Goal: Information Seeking & Learning: Check status

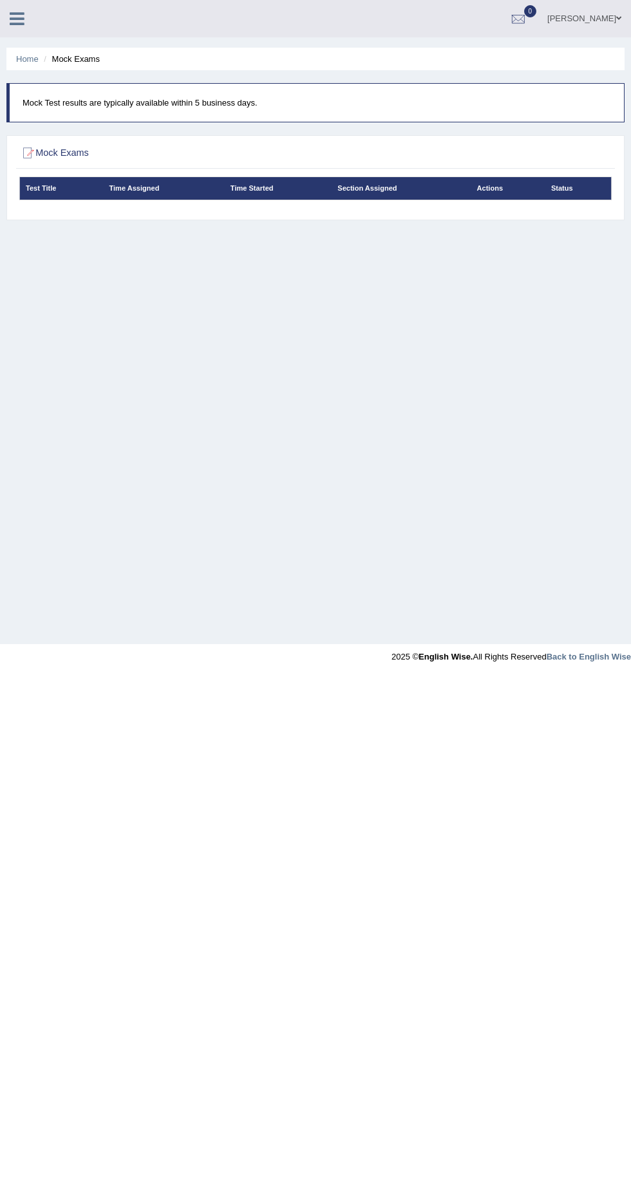
click at [11, 12] on icon at bounding box center [17, 18] width 15 height 17
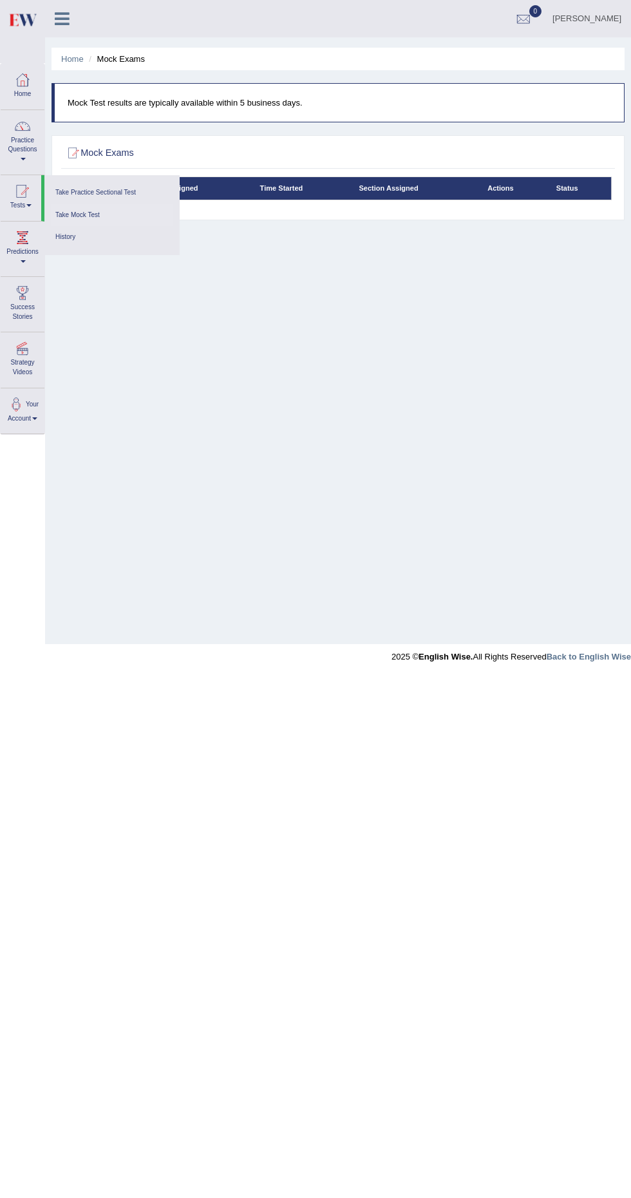
click at [115, 212] on link "Take Mock Test" at bounding box center [112, 215] width 122 height 23
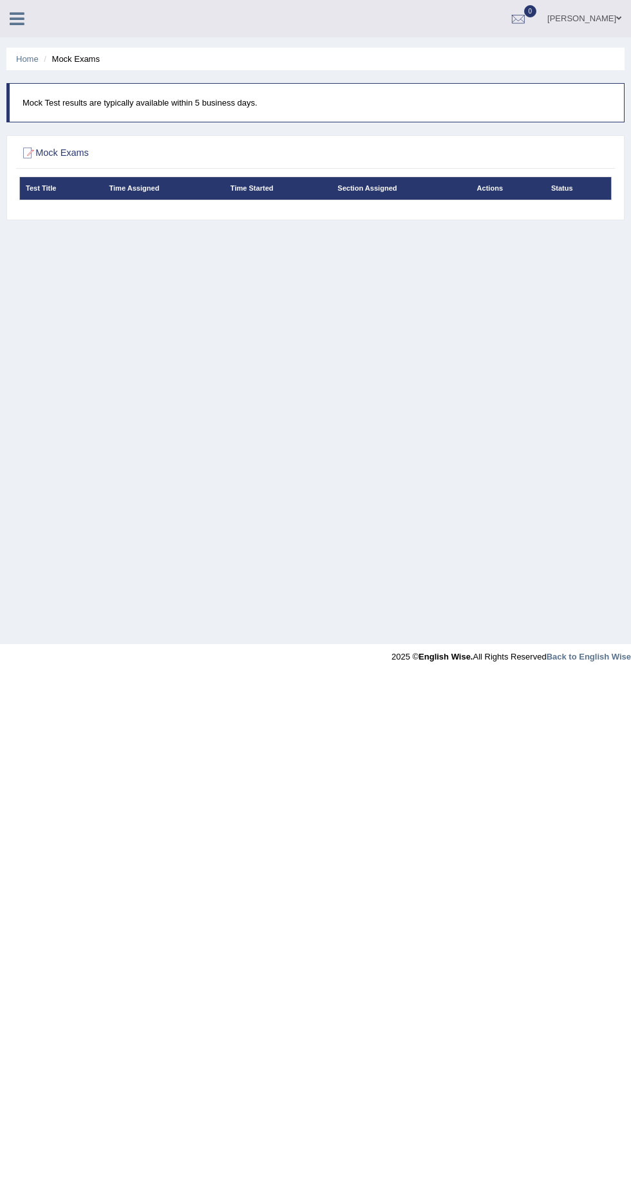
click at [55, 157] on h2 "Mock Exams" at bounding box center [203, 153] width 368 height 17
click at [88, 155] on h2 "Mock Exams" at bounding box center [203, 153] width 368 height 17
click at [39, 152] on h2 "Mock Exams" at bounding box center [203, 153] width 368 height 17
click at [28, 160] on div at bounding box center [27, 153] width 17 height 17
click at [16, 24] on icon at bounding box center [17, 18] width 15 height 17
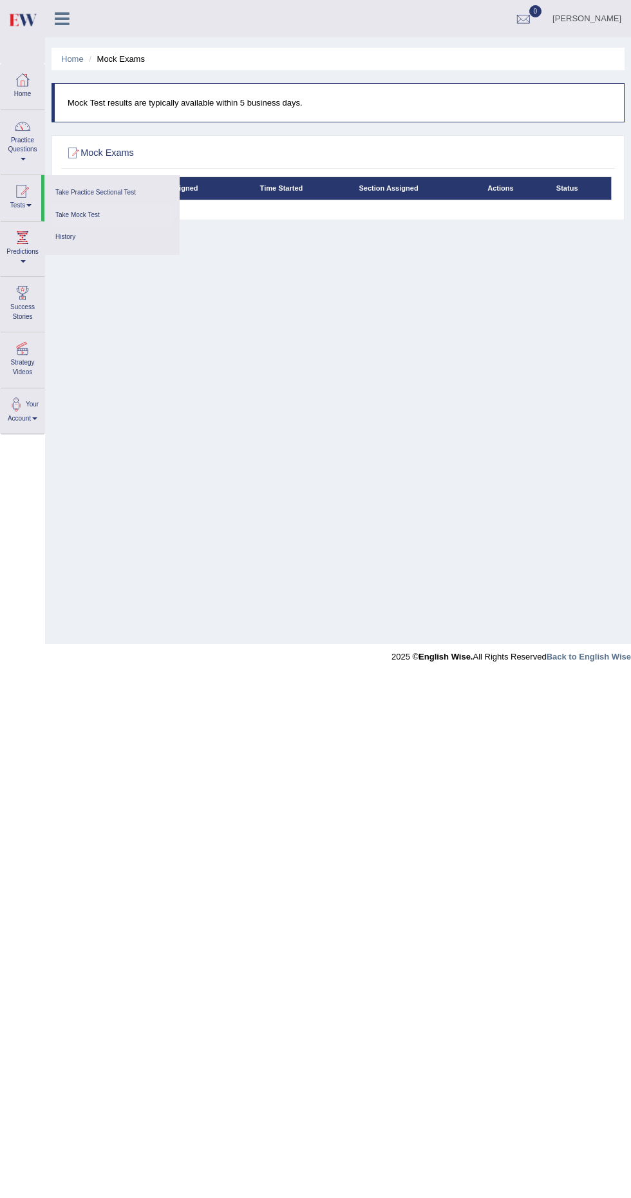
click at [190, 767] on body "Toggle navigation Home Practice Questions Speaking Practice Read Aloud Repeat S…" at bounding box center [315, 599] width 631 height 1198
click at [371, 489] on div "Home Mock Exams Mock Test results are typically available within 5 business day…" at bounding box center [338, 322] width 586 height 644
click at [113, 218] on link "Take Mock Test" at bounding box center [112, 215] width 122 height 23
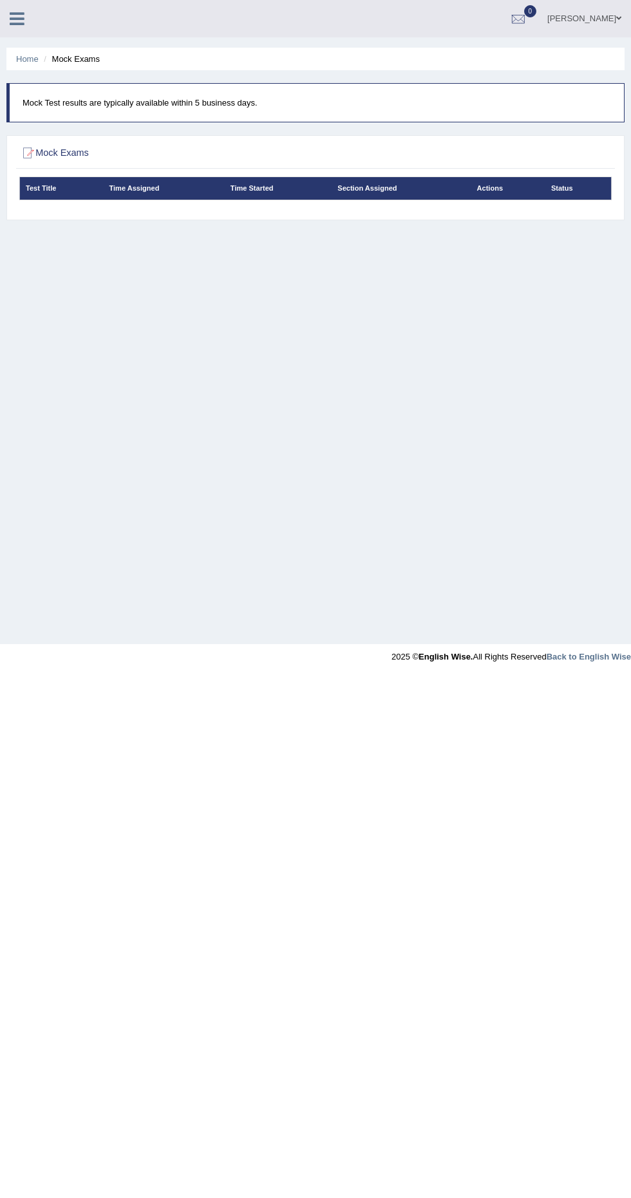
click at [620, 22] on span at bounding box center [618, 18] width 5 height 8
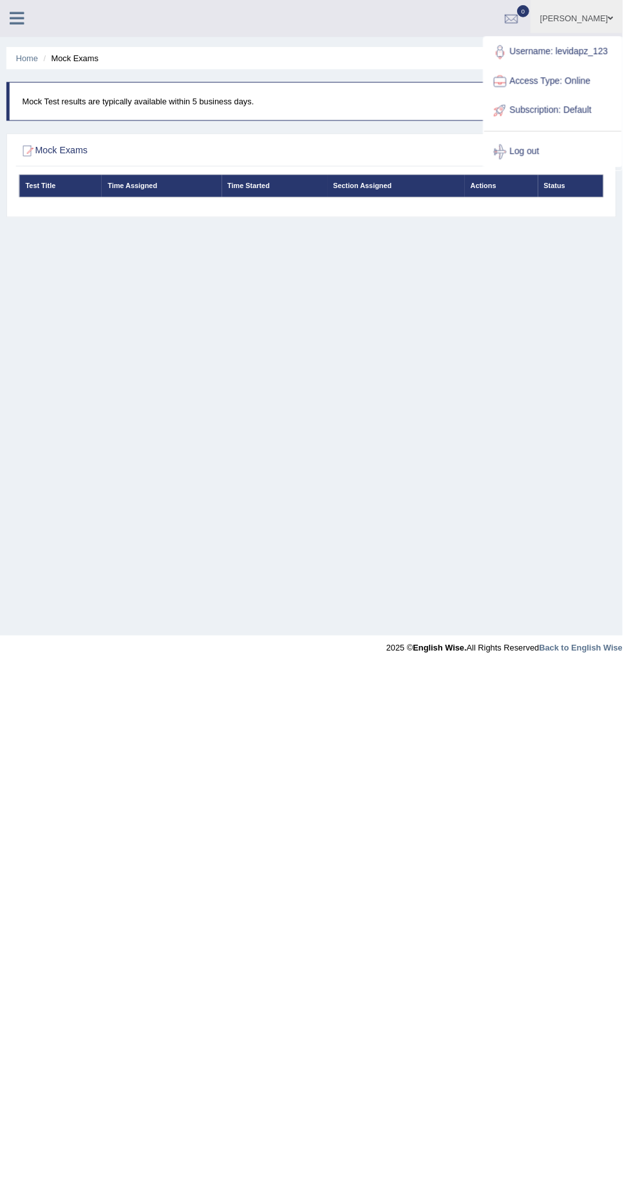
click at [153, 1070] on body "Toggle navigation Home Practice Questions Speaking Practice Read Aloud Repeat S…" at bounding box center [315, 599] width 631 height 1198
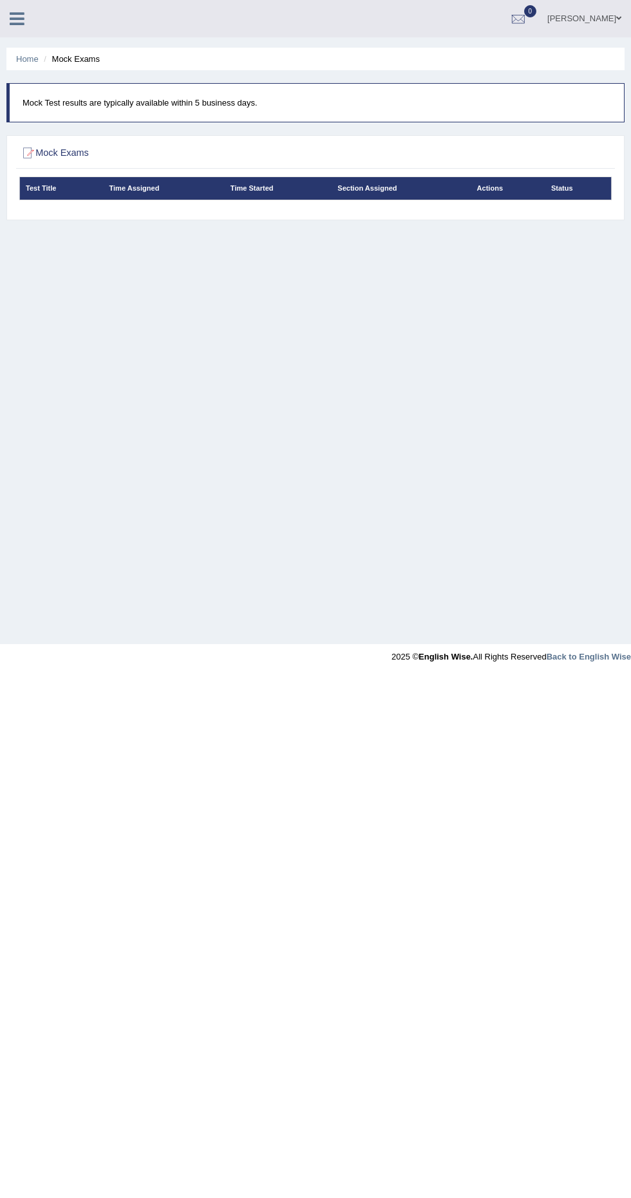
click at [33, 31] on div "Krizza Belle Toggle navigation Username: levidapz_123 Access Type: Online Subsc…" at bounding box center [315, 18] width 631 height 37
click at [473, 306] on div "Home Mock Exams Mock Test results are typically available within 5 business day…" at bounding box center [315, 322] width 631 height 644
click at [50, 145] on h2 "Mock Exams" at bounding box center [203, 153] width 368 height 17
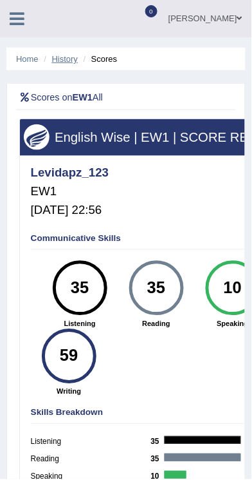
click at [77, 59] on link "History" at bounding box center [65, 59] width 26 height 10
click at [33, 61] on link "Home" at bounding box center [27, 59] width 23 height 10
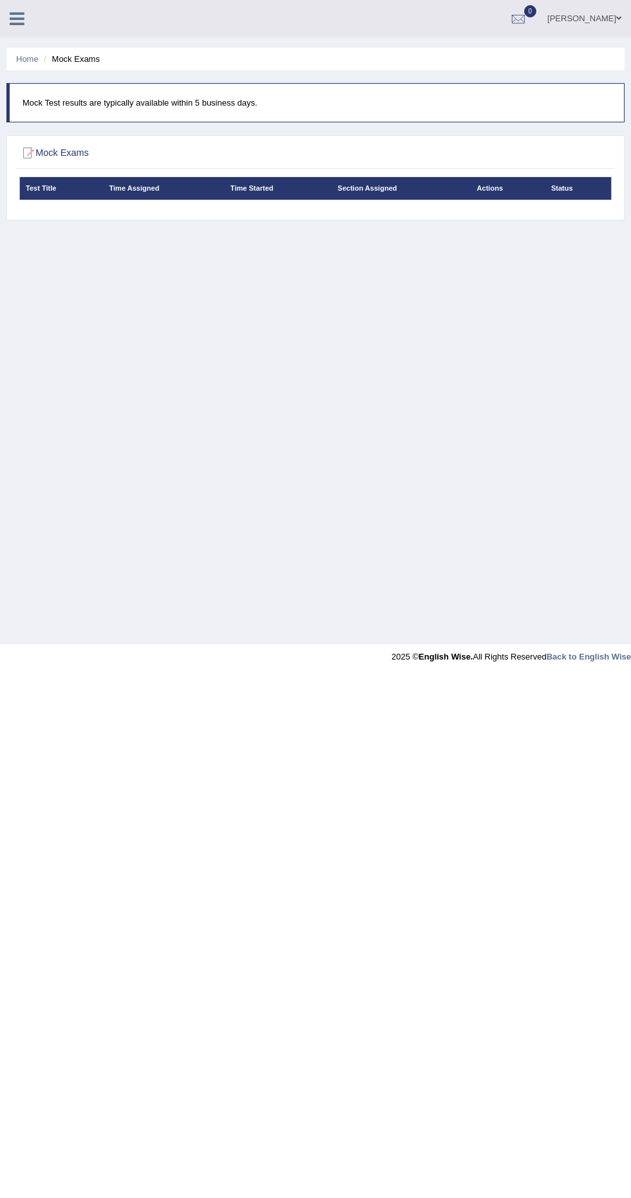
click at [39, 21] on div at bounding box center [22, 14] width 45 height 28
click at [12, 107] on blockquote "Mock Test results are typically available within 5 business days." at bounding box center [315, 102] width 618 height 39
click at [46, 100] on p "Mock Test results are typically available within 5 business days." at bounding box center [317, 103] width 589 height 12
click at [39, 147] on h2 "Mock Exams" at bounding box center [203, 153] width 368 height 17
click at [22, 152] on div at bounding box center [27, 153] width 17 height 17
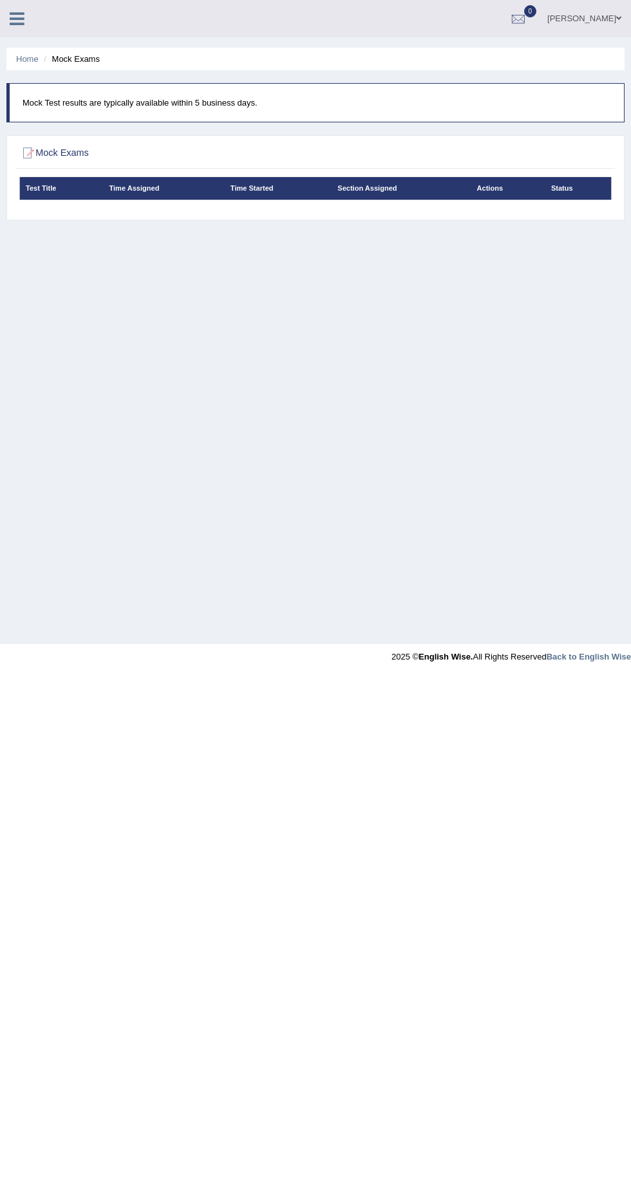
click at [16, 18] on icon at bounding box center [17, 18] width 15 height 17
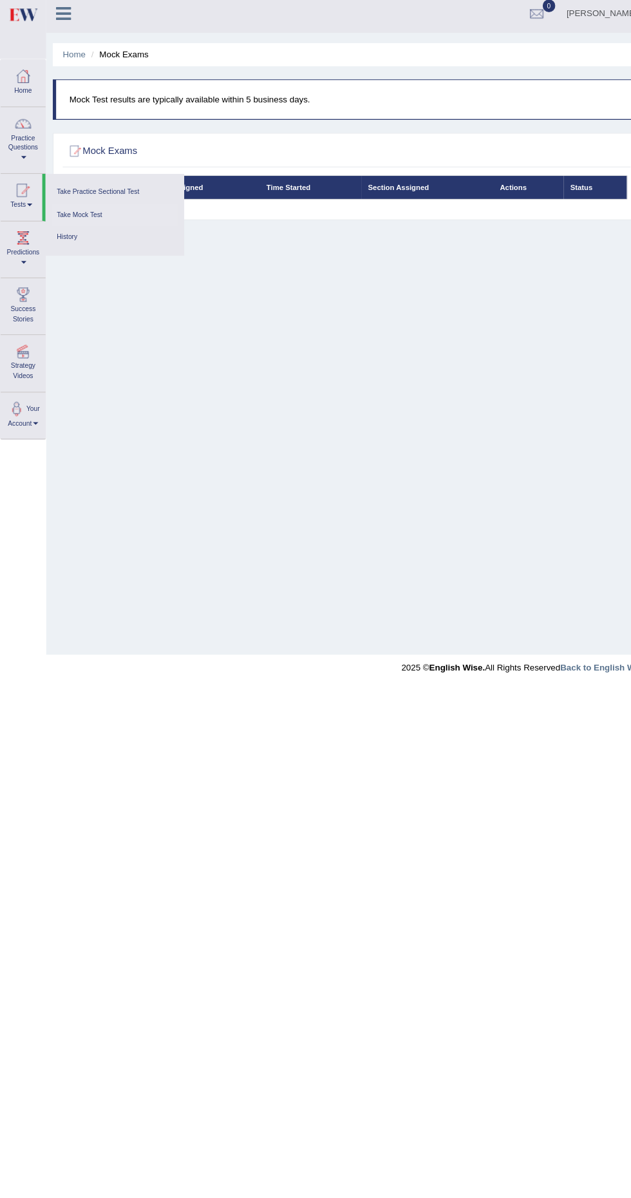
click at [81, 214] on link "Take Mock Test" at bounding box center [112, 215] width 122 height 23
click at [88, 214] on link "Take Mock Test" at bounding box center [112, 215] width 122 height 23
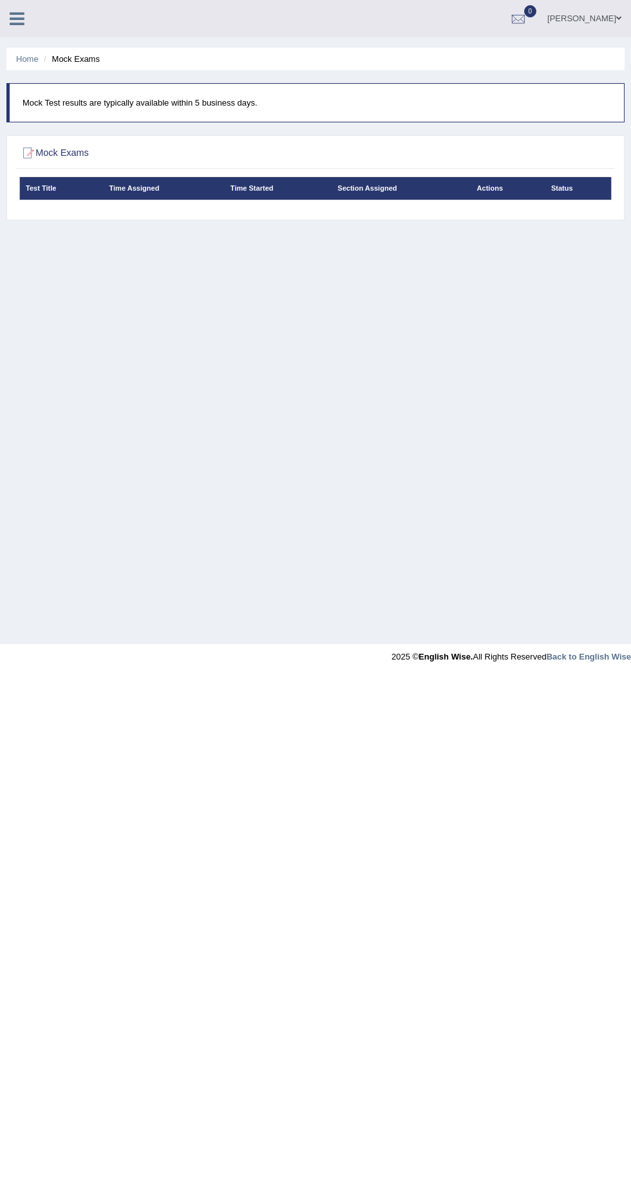
click at [49, 193] on th "Test Title" at bounding box center [61, 188] width 84 height 23
click at [56, 196] on th "Test Title" at bounding box center [61, 188] width 84 height 23
click at [524, 4] on link "0" at bounding box center [518, 16] width 39 height 33
click at [163, 833] on body "Toggle navigation Home Practice Questions Speaking Practice Read Aloud Repeat S…" at bounding box center [315, 599] width 631 height 1198
click at [15, 18] on icon at bounding box center [17, 18] width 15 height 17
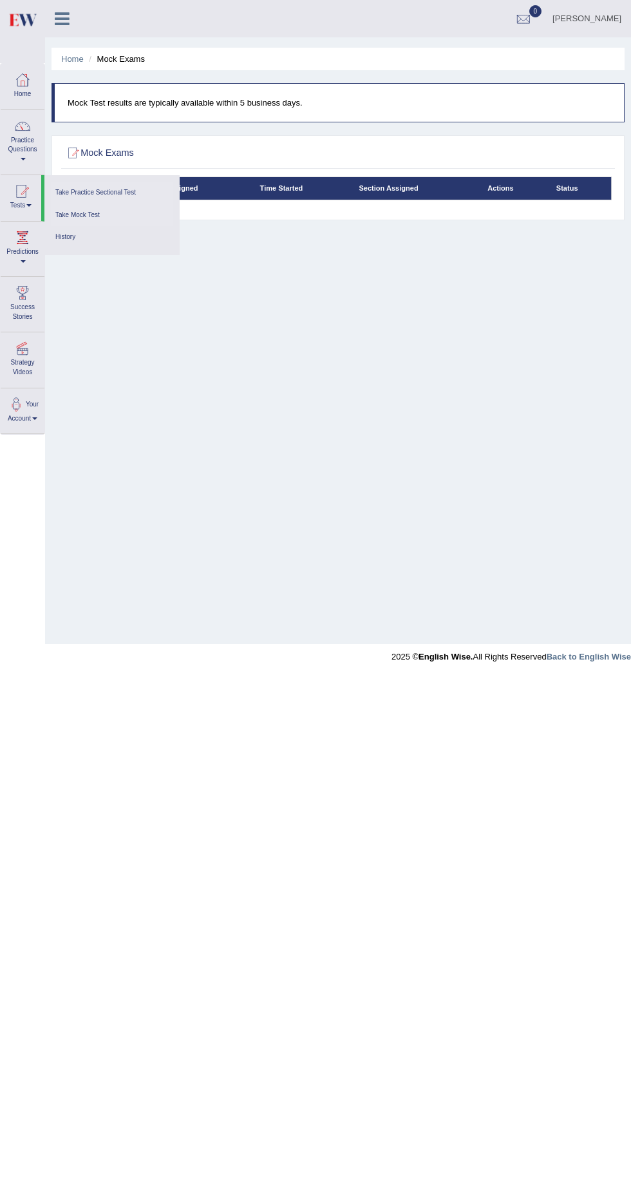
click at [90, 183] on link "Take Practice Sectional Test" at bounding box center [112, 193] width 122 height 23
click at [108, 193] on link "Take Practice Sectional Test" at bounding box center [112, 193] width 122 height 23
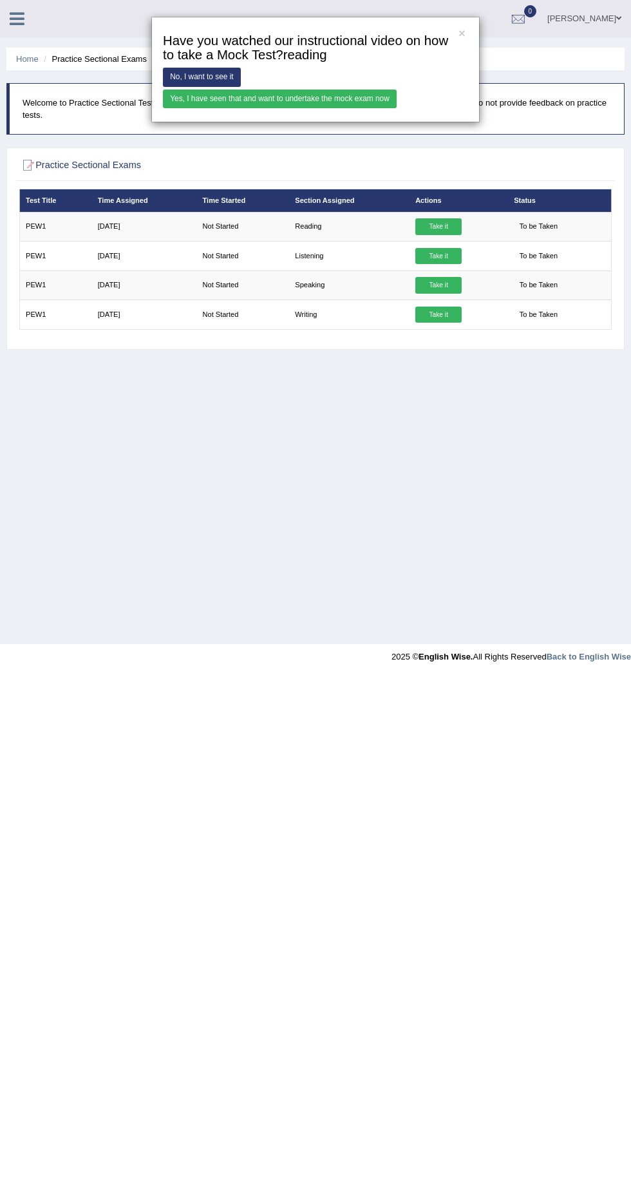
click at [358, 98] on link "Yes, I have seen that and want to undertake the mock exam now" at bounding box center [280, 99] width 234 height 19
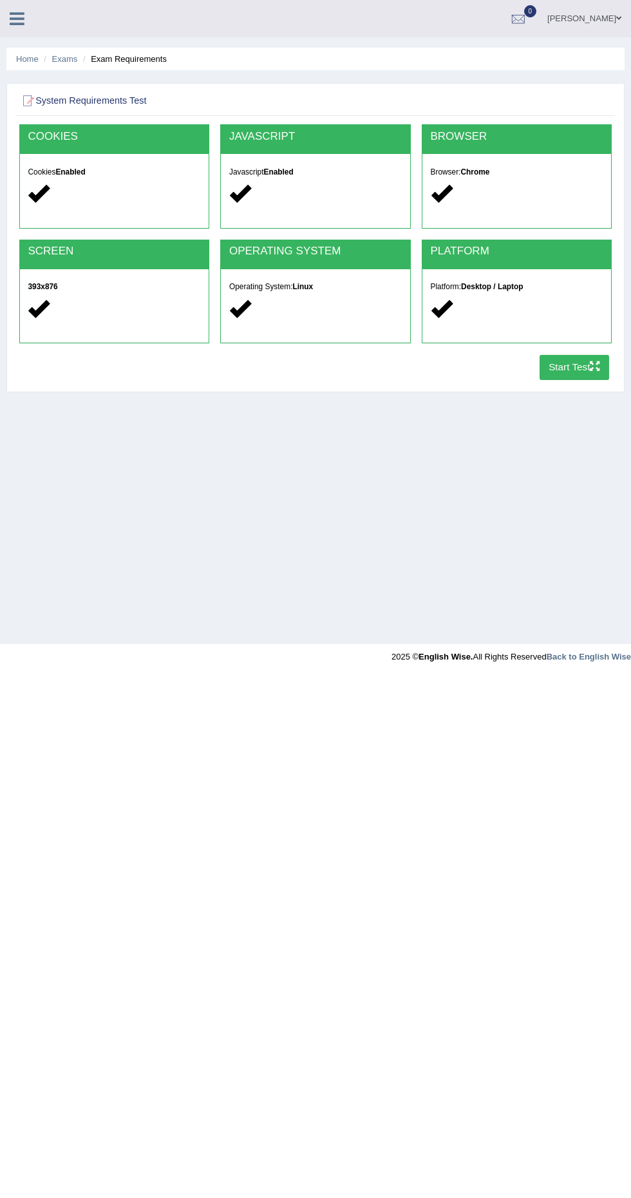
click at [560, 367] on button "Start Test" at bounding box center [575, 367] width 70 height 25
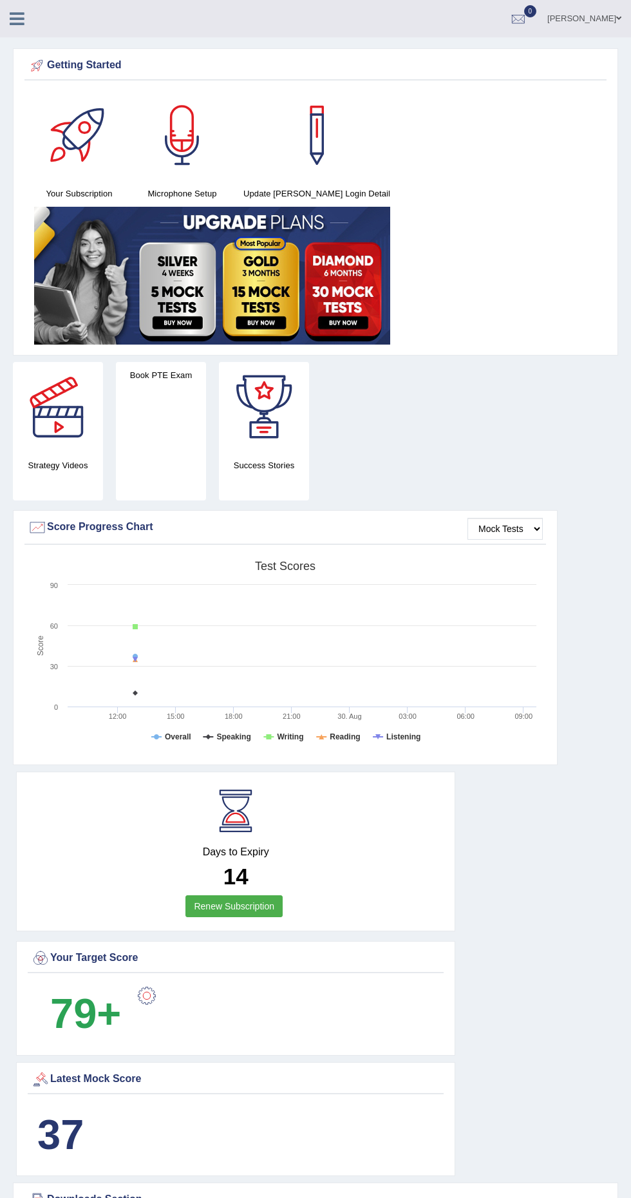
click at [17, 15] on icon at bounding box center [17, 18] width 15 height 17
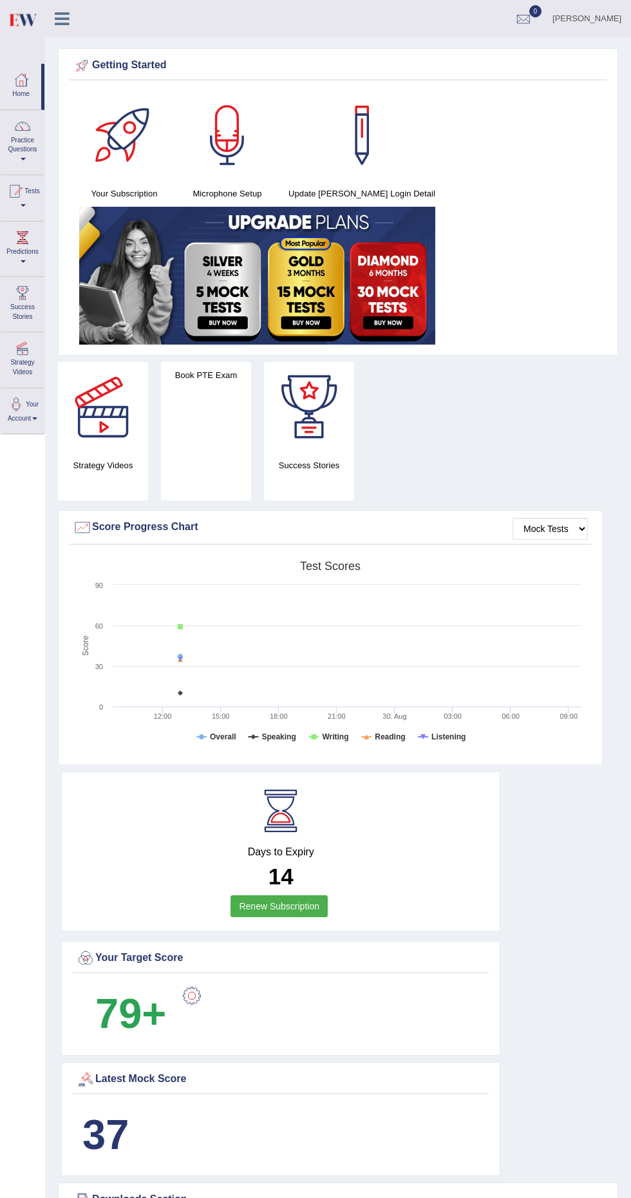
click at [23, 189] on div at bounding box center [14, 191] width 19 height 19
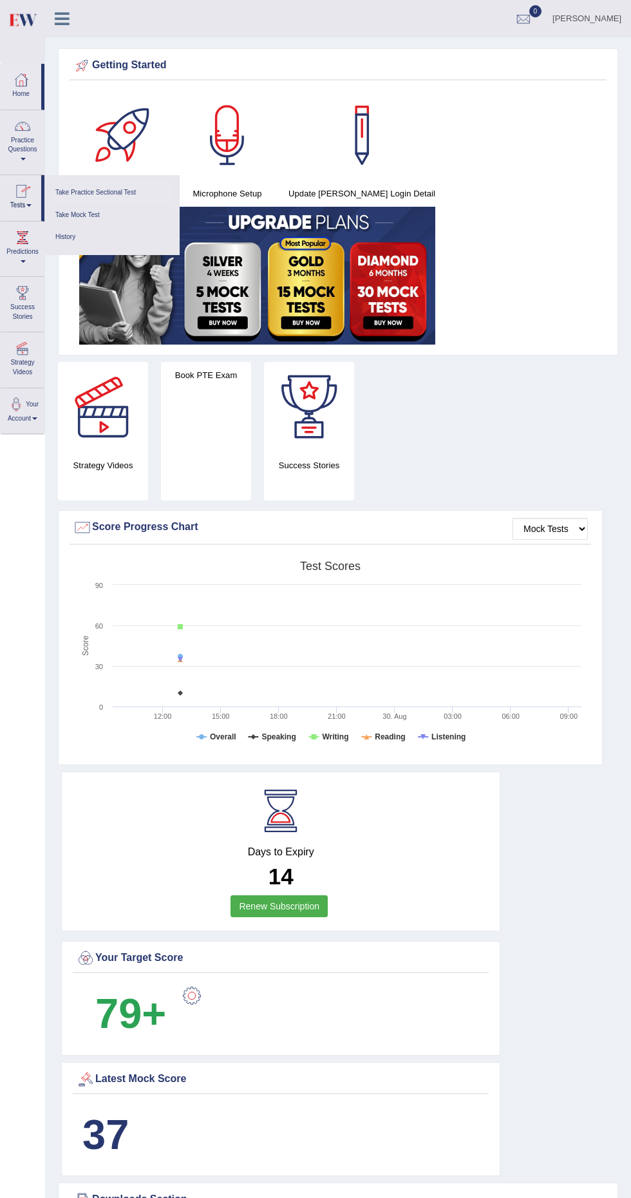
click at [142, 189] on link "Take Practice Sectional Test" at bounding box center [112, 193] width 122 height 23
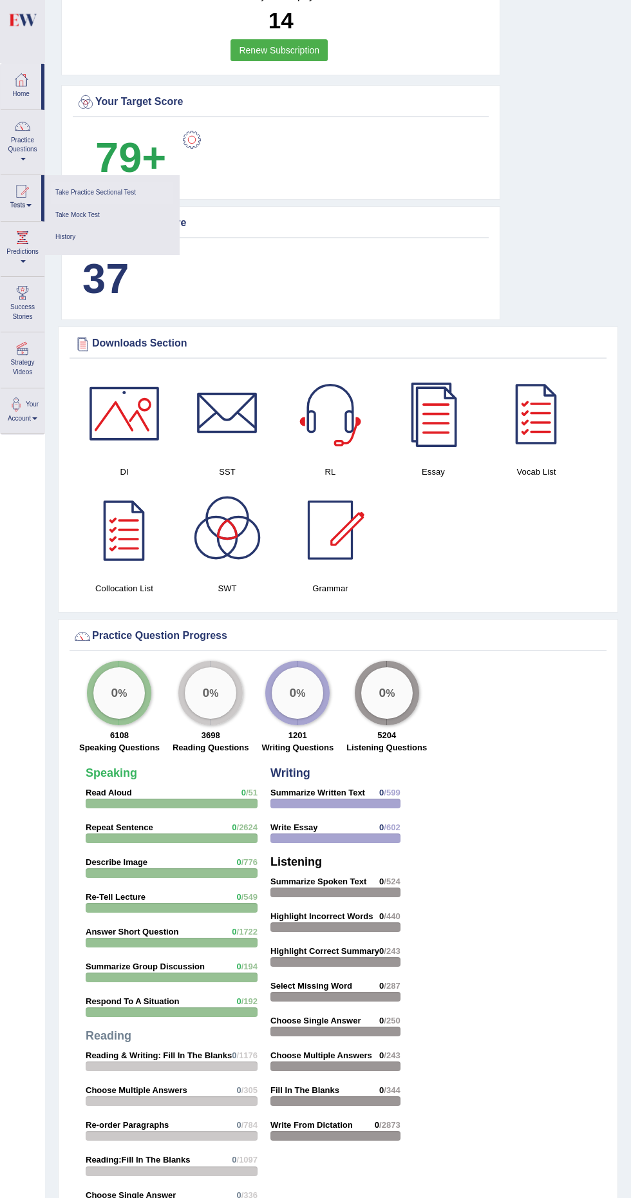
scroll to position [1222, 0]
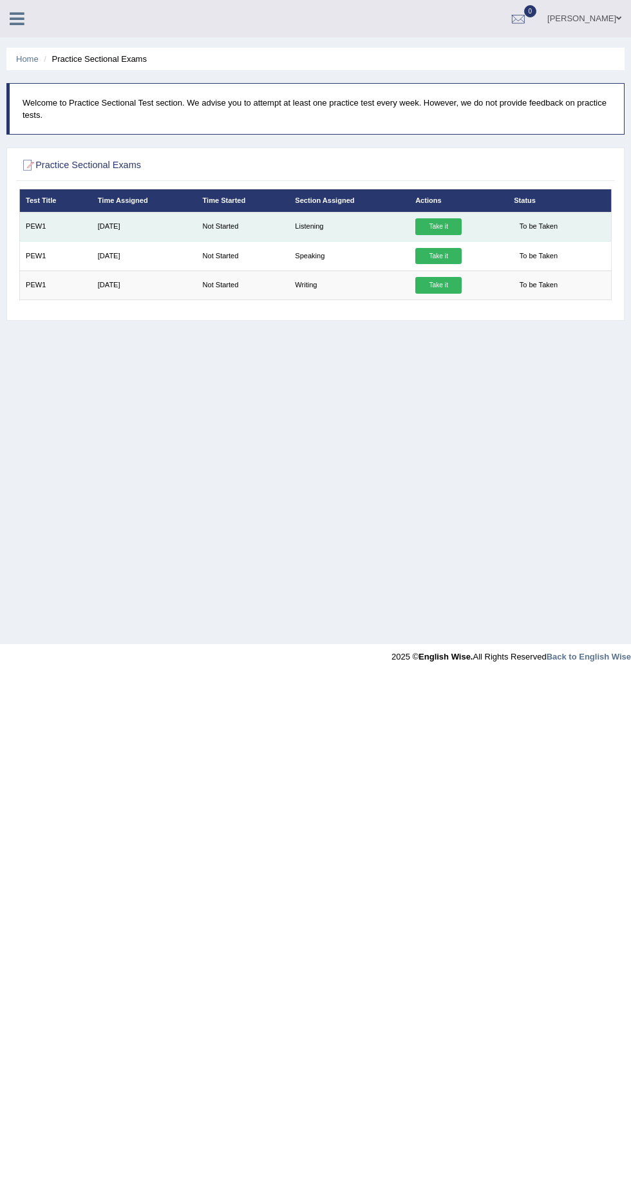
click at [425, 222] on link "Take it" at bounding box center [438, 226] width 46 height 17
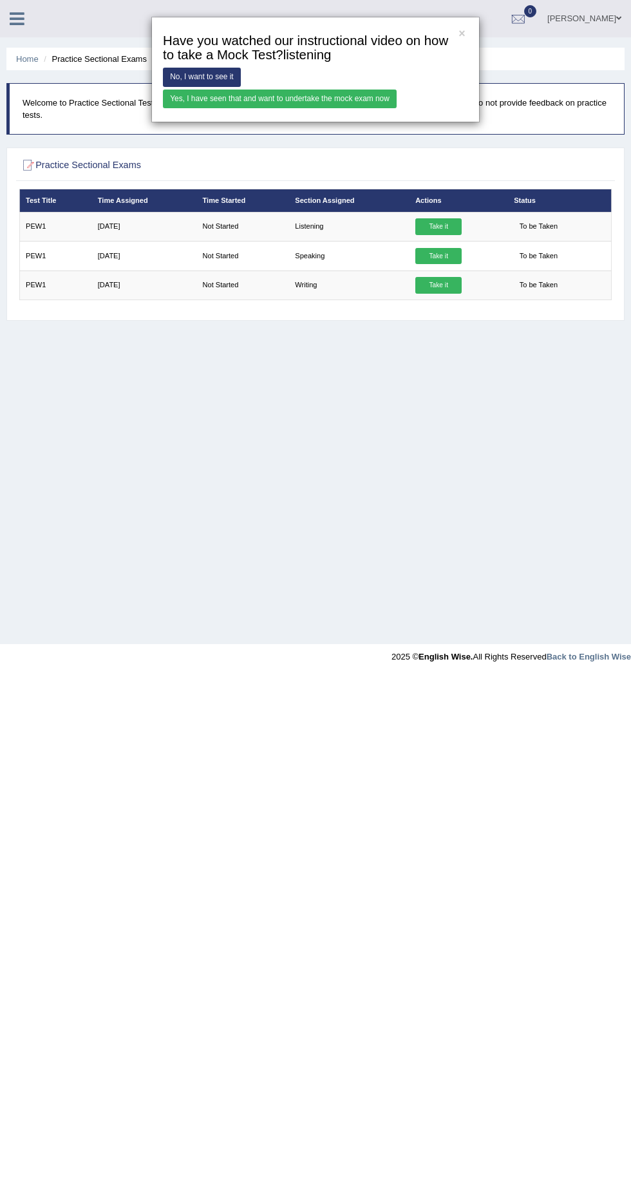
click at [225, 105] on link "Yes, I have seen that and want to undertake the mock exam now" at bounding box center [280, 99] width 234 height 19
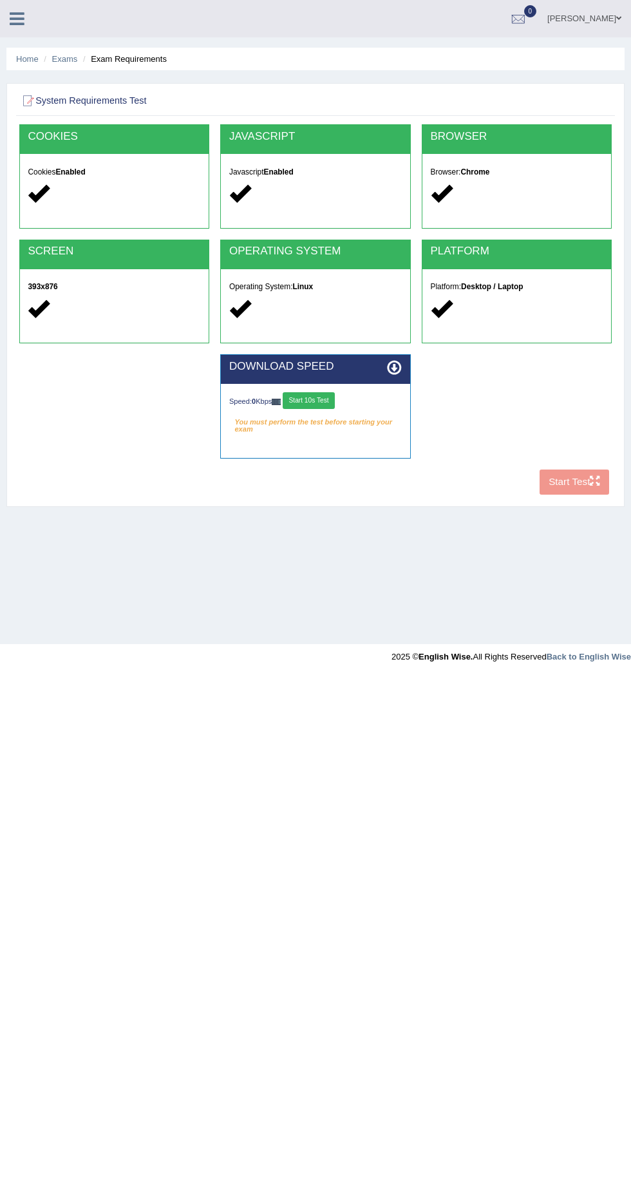
click at [305, 399] on button "Start 10s Test" at bounding box center [309, 400] width 52 height 17
click at [560, 482] on button "Start Test" at bounding box center [575, 481] width 70 height 25
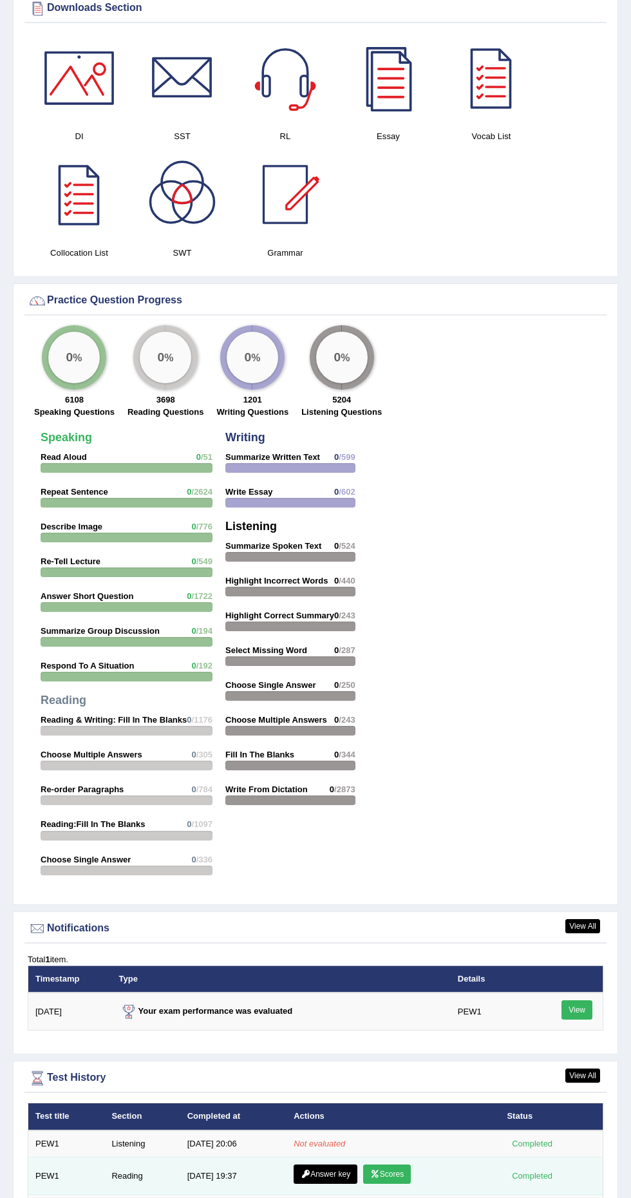
click at [378, 1170] on icon at bounding box center [375, 1174] width 10 height 8
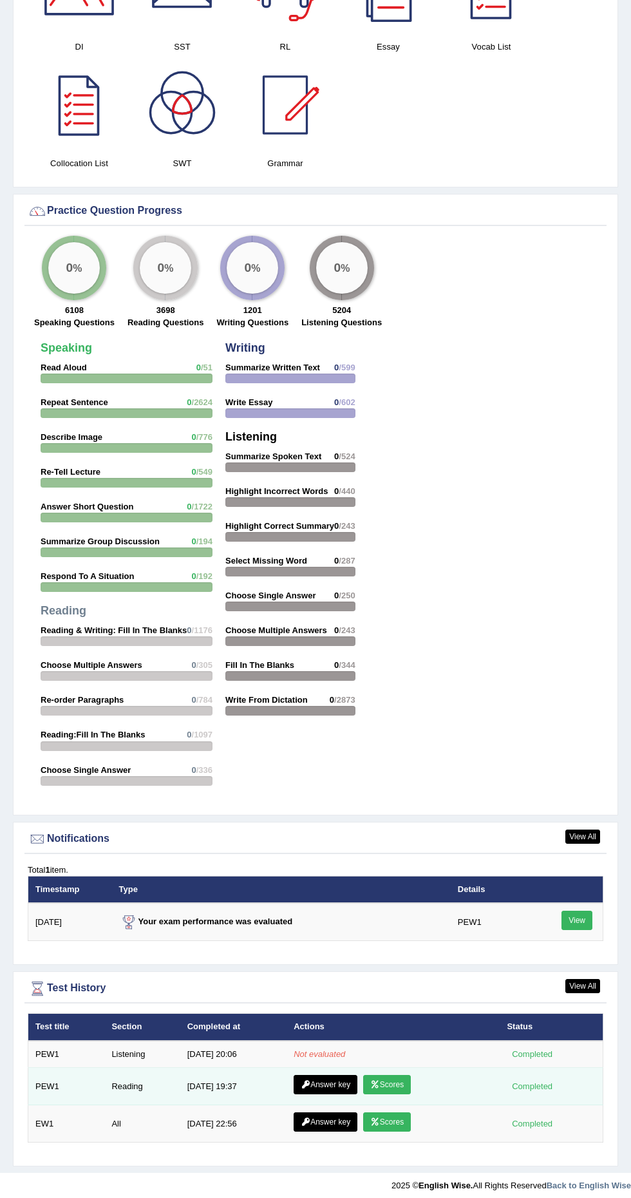
scroll to position [1282, 0]
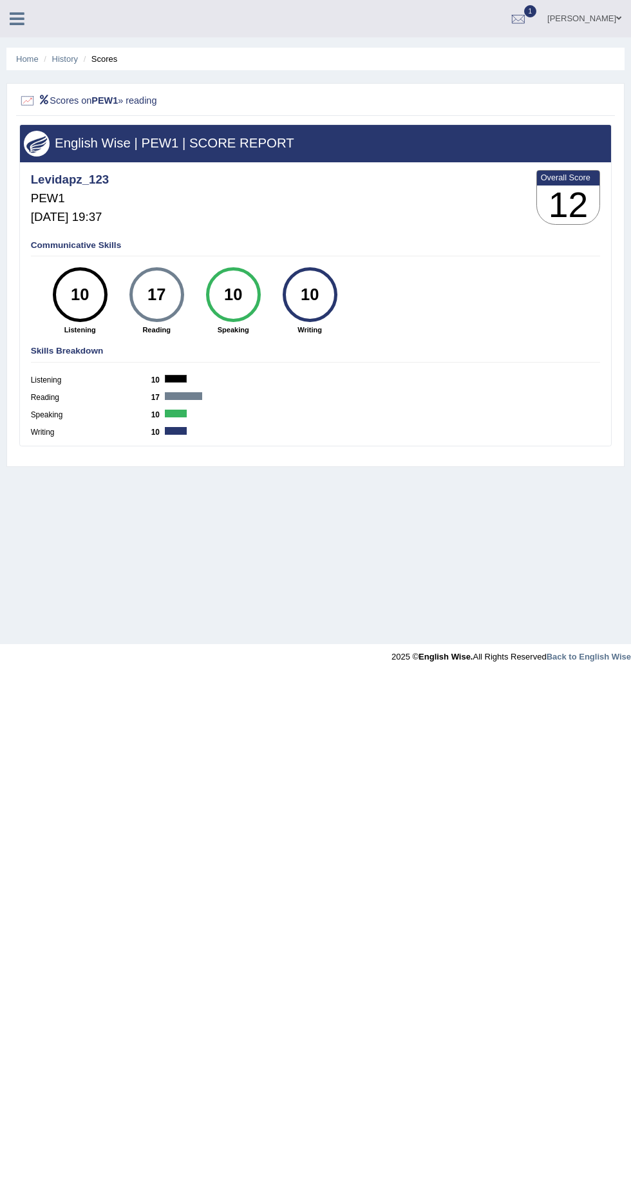
click at [528, 13] on div at bounding box center [518, 19] width 19 height 19
click at [515, 558] on div "Home History Scores Scores on PEW1 » reading English Wise | PEW1 | SCORE REPORT…" at bounding box center [315, 322] width 631 height 644
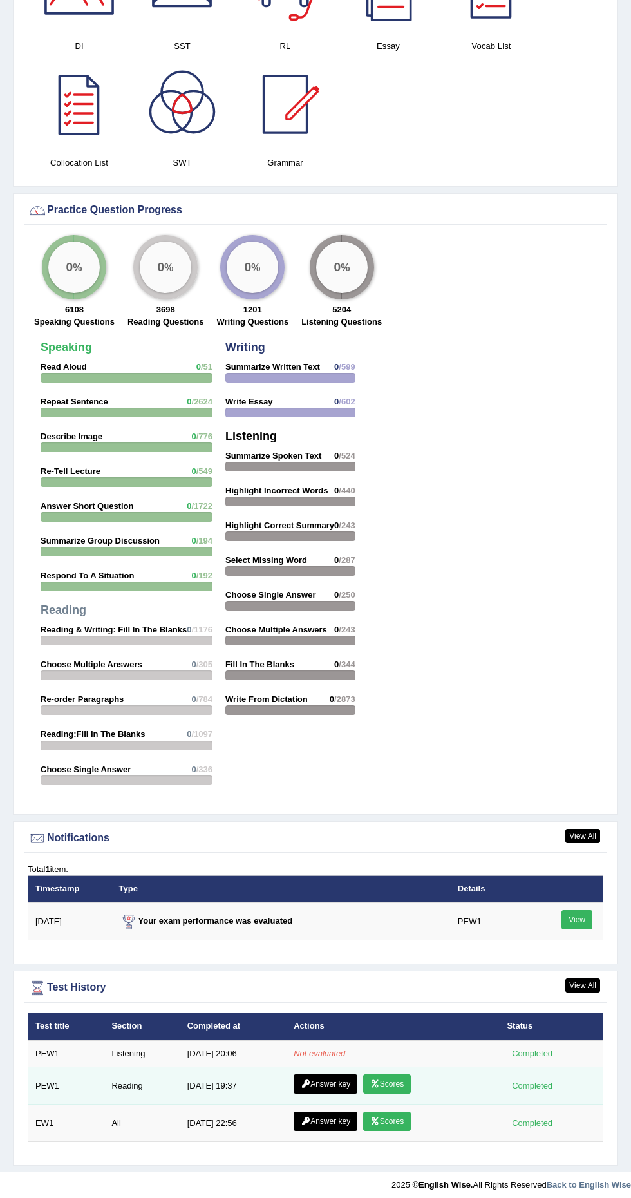
click at [334, 1078] on link "Answer key" at bounding box center [326, 1083] width 64 height 19
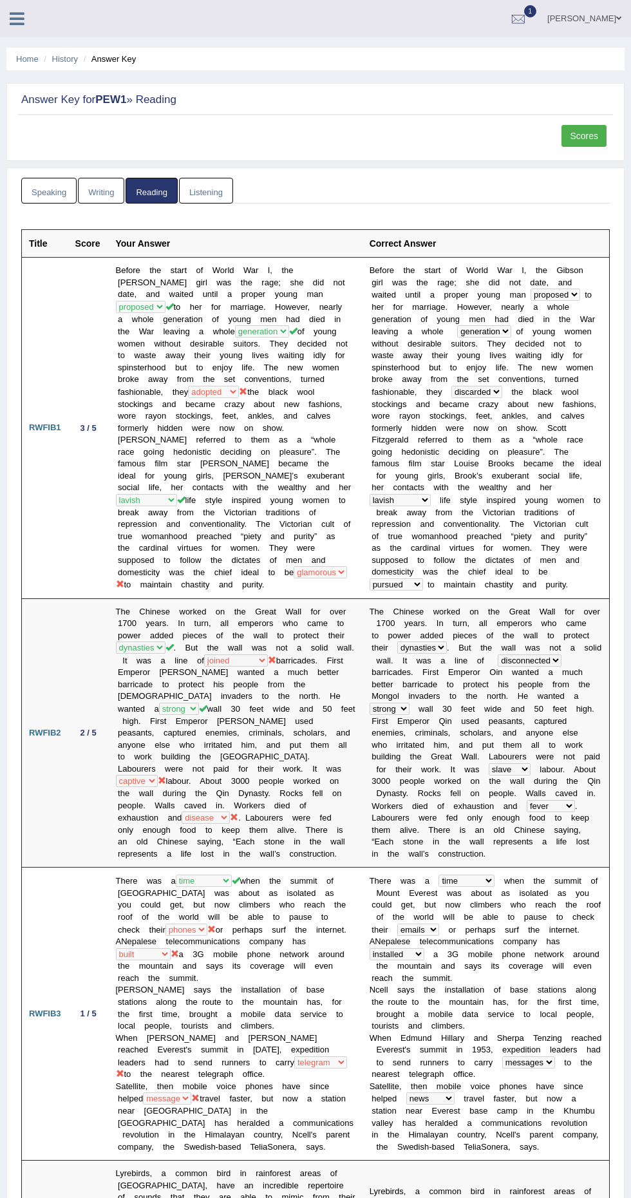
click at [594, 133] on link "Scores" at bounding box center [584, 136] width 45 height 22
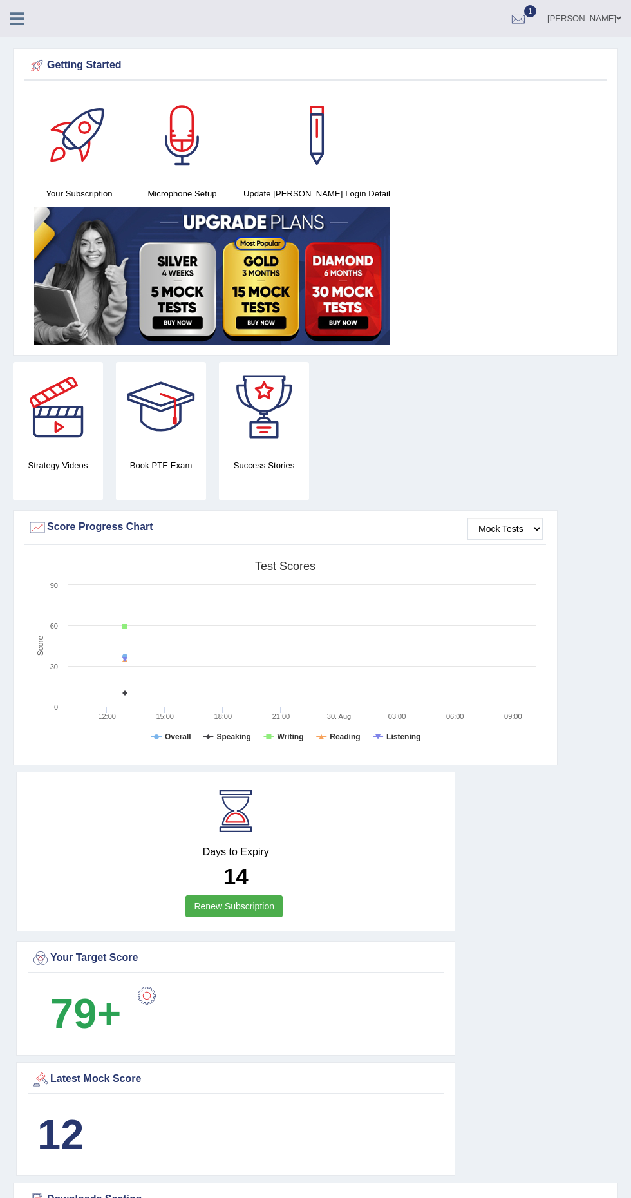
click at [12, 14] on icon at bounding box center [17, 18] width 15 height 17
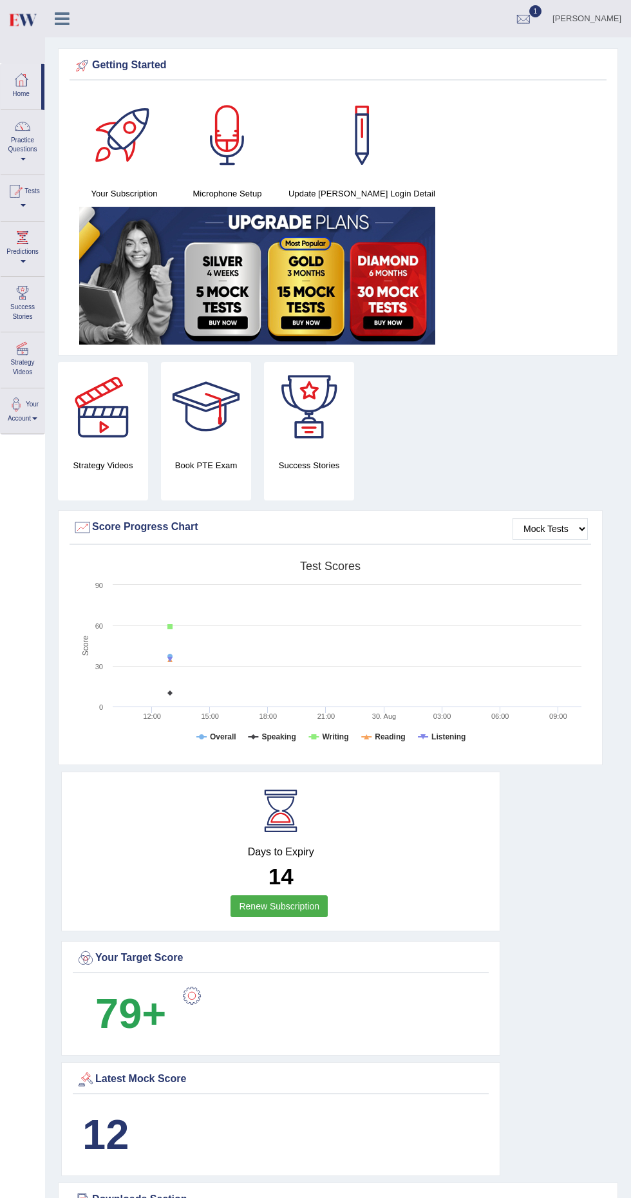
click at [18, 191] on div at bounding box center [14, 191] width 19 height 19
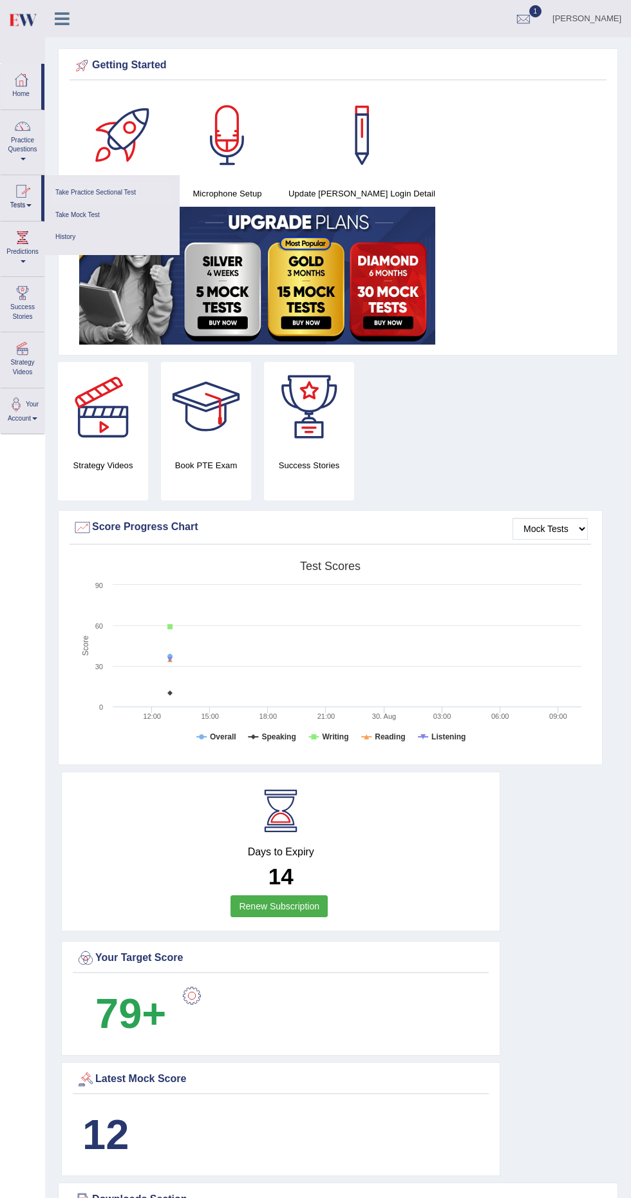
click at [153, 185] on link "Take Practice Sectional Test" at bounding box center [112, 193] width 122 height 23
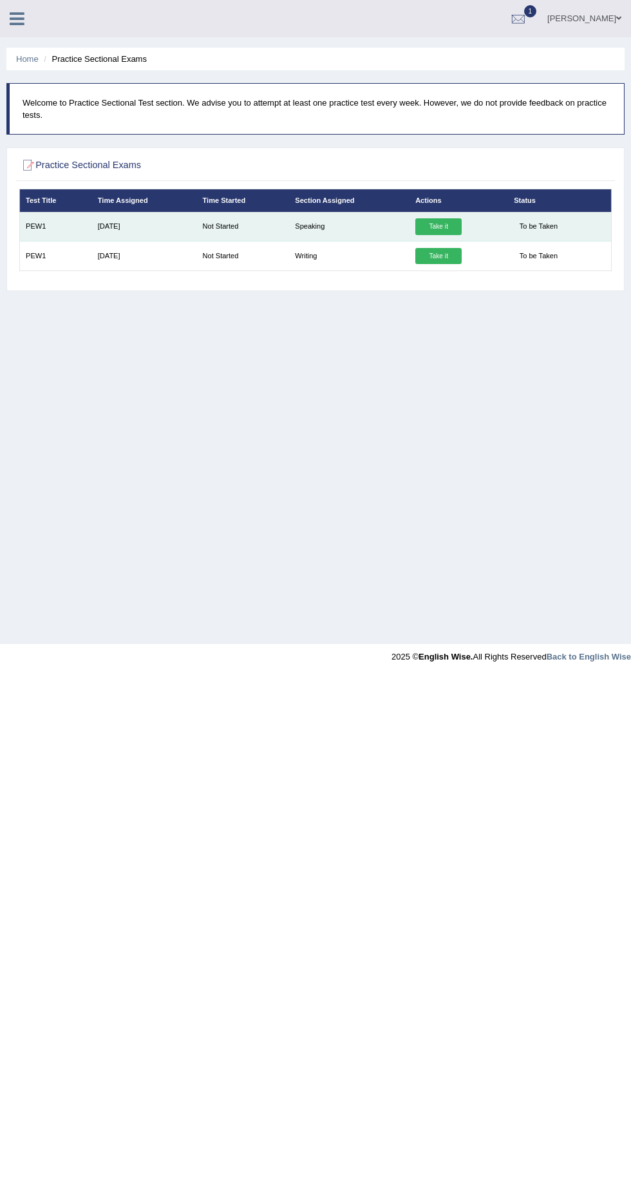
click at [436, 220] on link "Take it" at bounding box center [438, 226] width 46 height 17
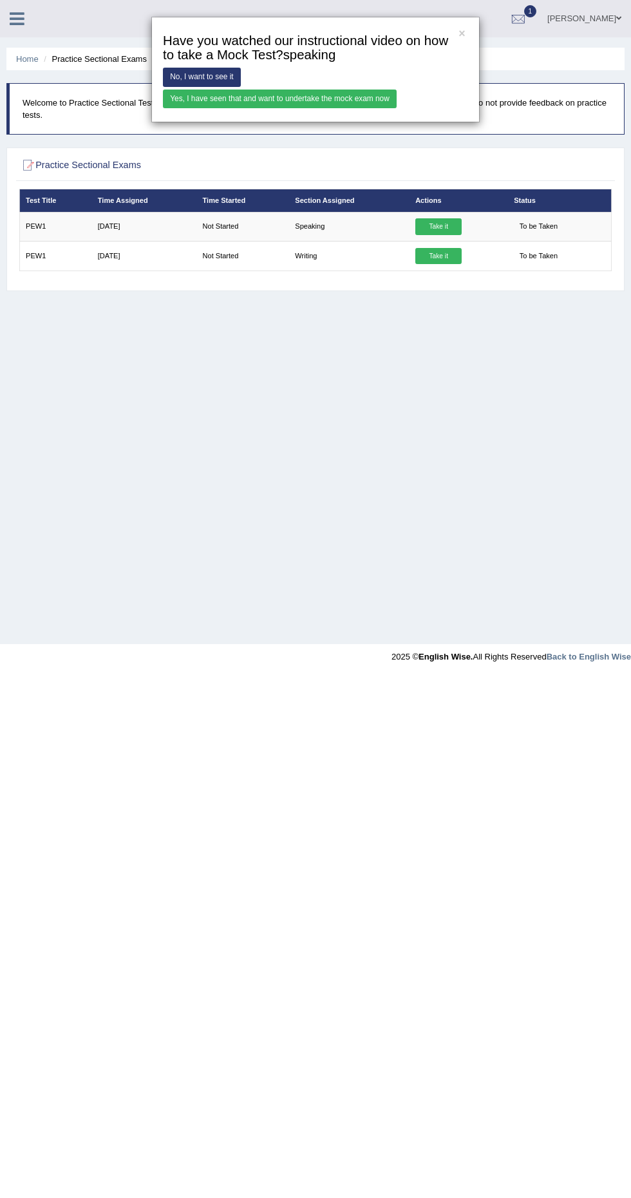
click at [383, 98] on link "Yes, I have seen that and want to undertake the mock exam now" at bounding box center [280, 99] width 234 height 19
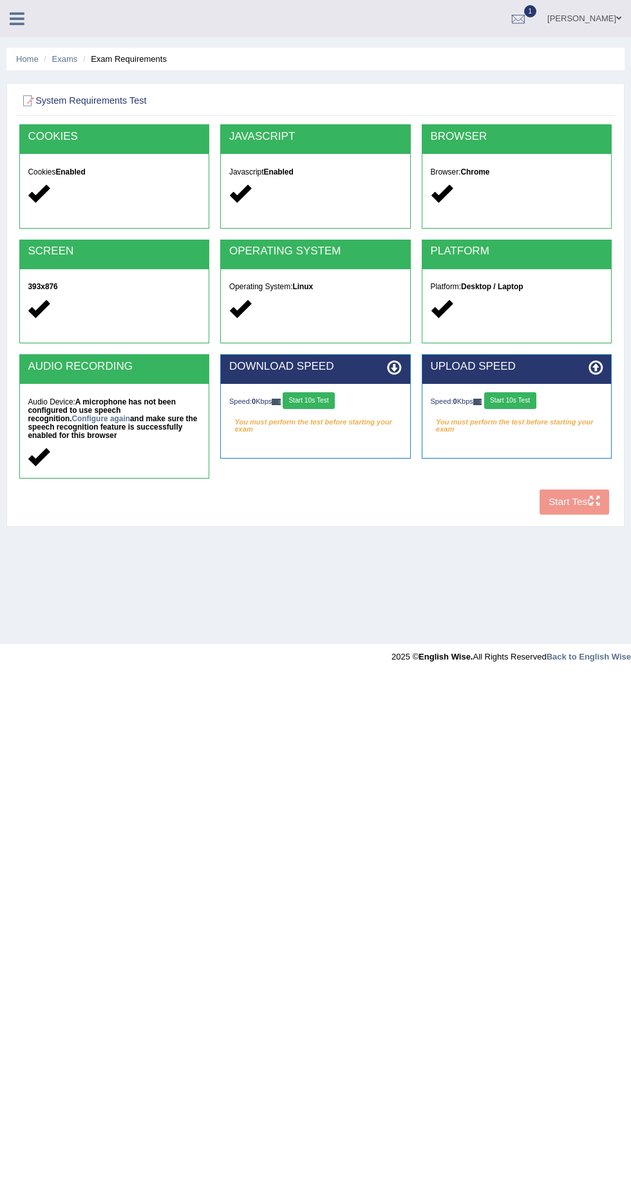
click at [310, 400] on button "Start 10s Test" at bounding box center [309, 400] width 52 height 17
click at [525, 400] on button "Start 10s Test" at bounding box center [510, 400] width 52 height 17
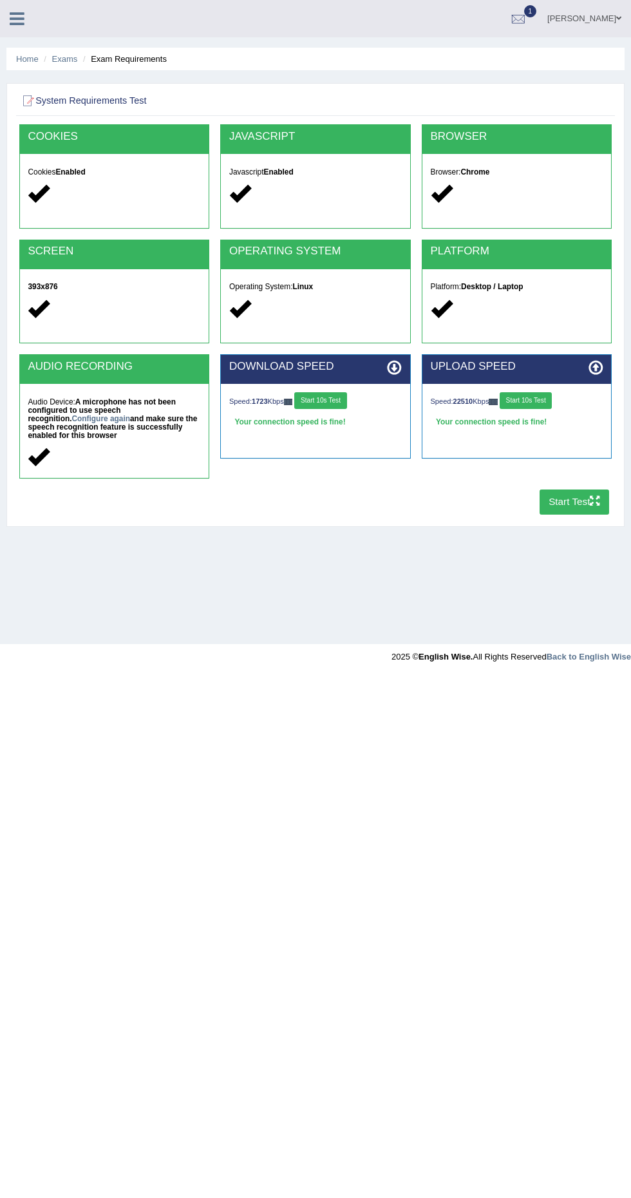
click at [595, 500] on icon "button" at bounding box center [595, 501] width 10 height 10
